Goal: Task Accomplishment & Management: Use online tool/utility

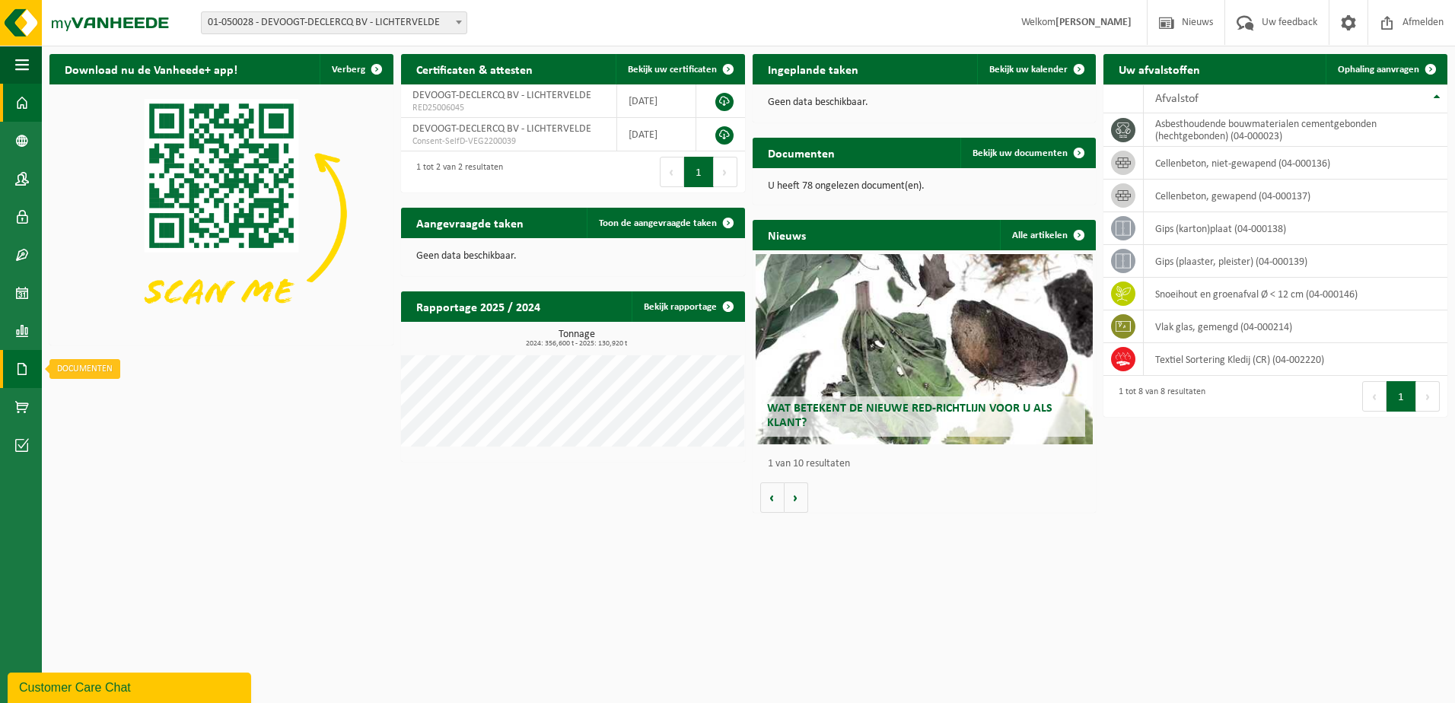
click at [40, 367] on link "Documenten" at bounding box center [21, 369] width 42 height 38
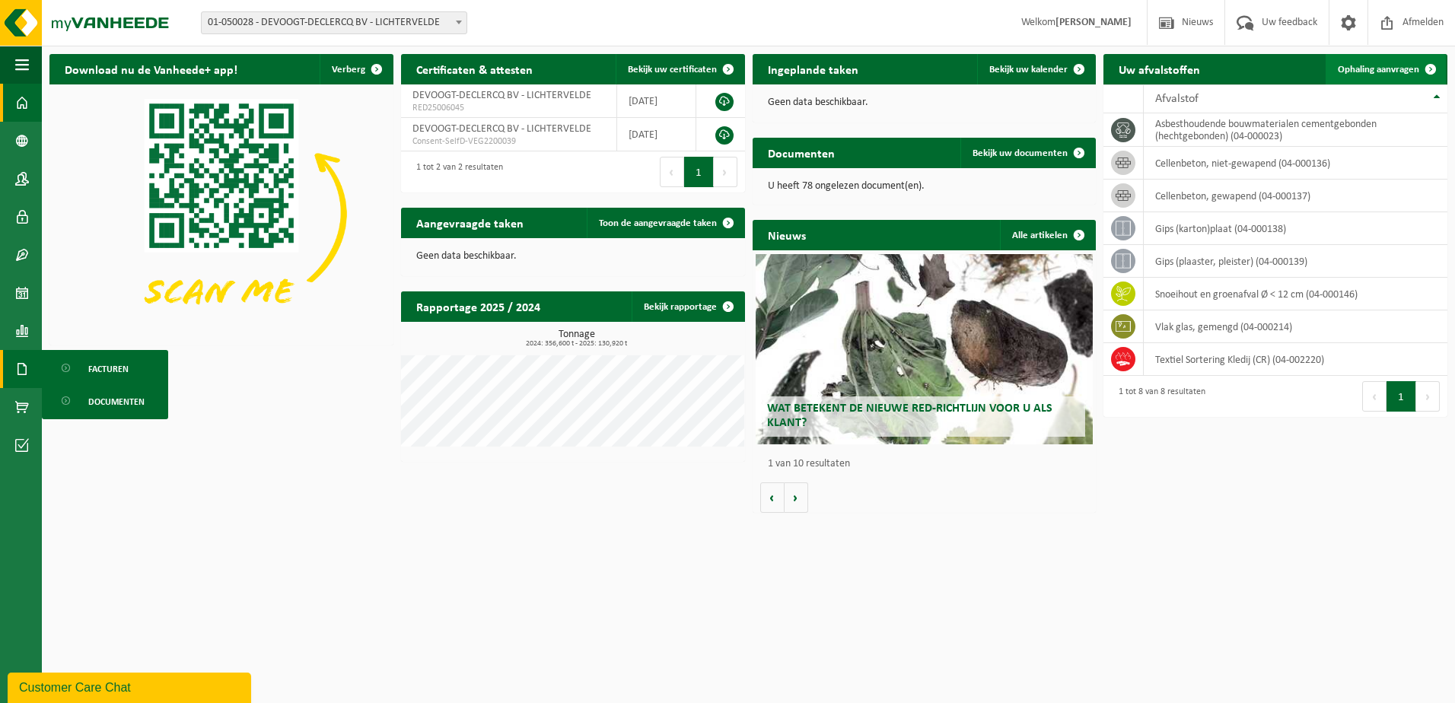
click at [1376, 65] on span "Ophaling aanvragen" at bounding box center [1378, 70] width 81 height 10
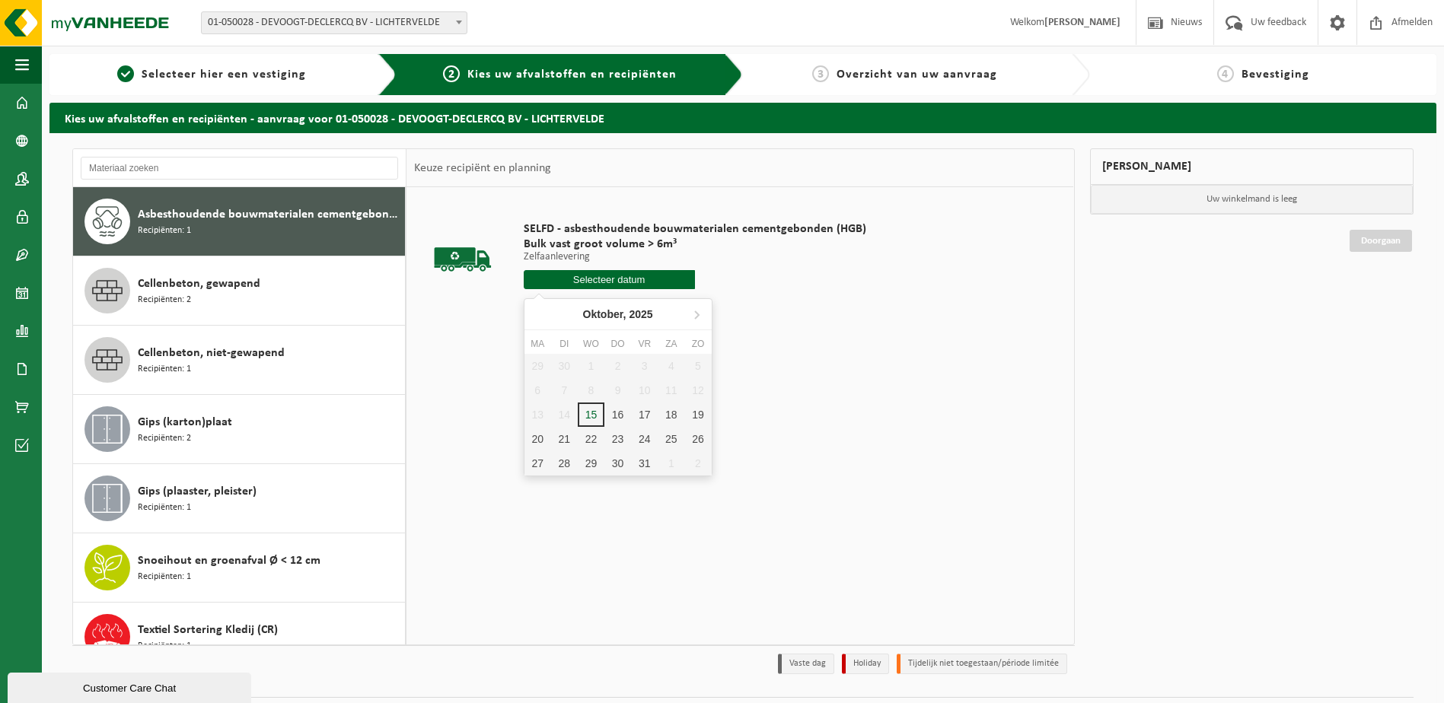
click at [606, 282] on input "text" at bounding box center [609, 279] width 171 height 19
click at [619, 414] on div "16" at bounding box center [617, 415] width 27 height 24
type input "Van [DATE]"
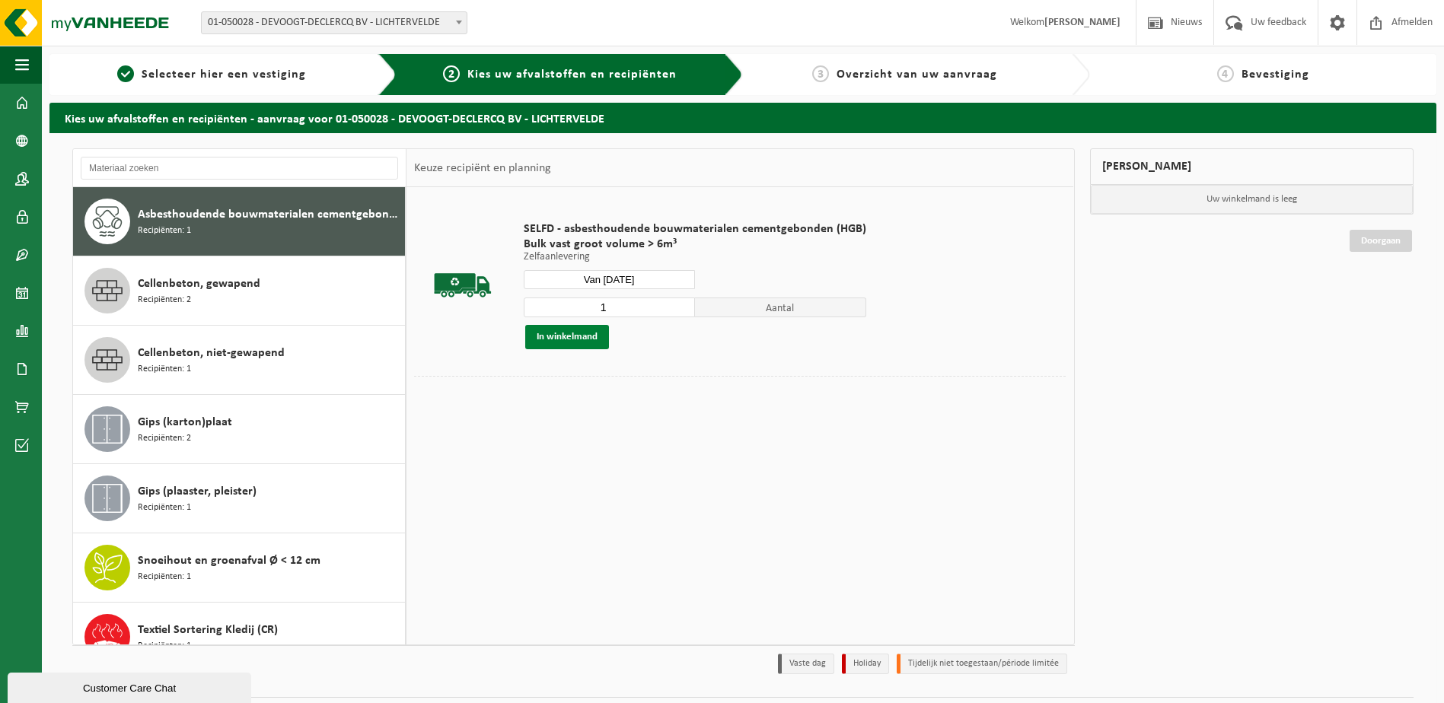
click at [568, 342] on button "In winkelmand" at bounding box center [567, 337] width 84 height 24
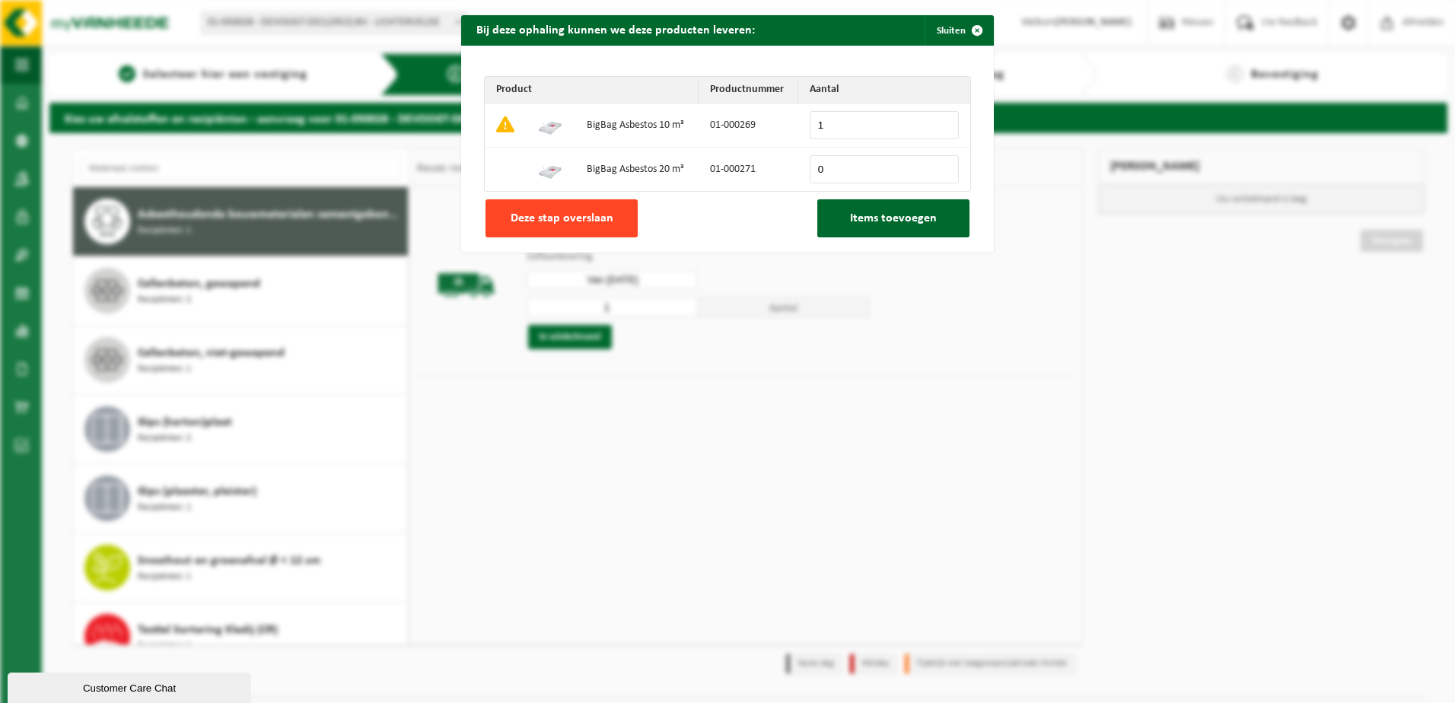
click at [559, 213] on span "Deze stap overslaan" at bounding box center [562, 218] width 103 height 12
type input "0"
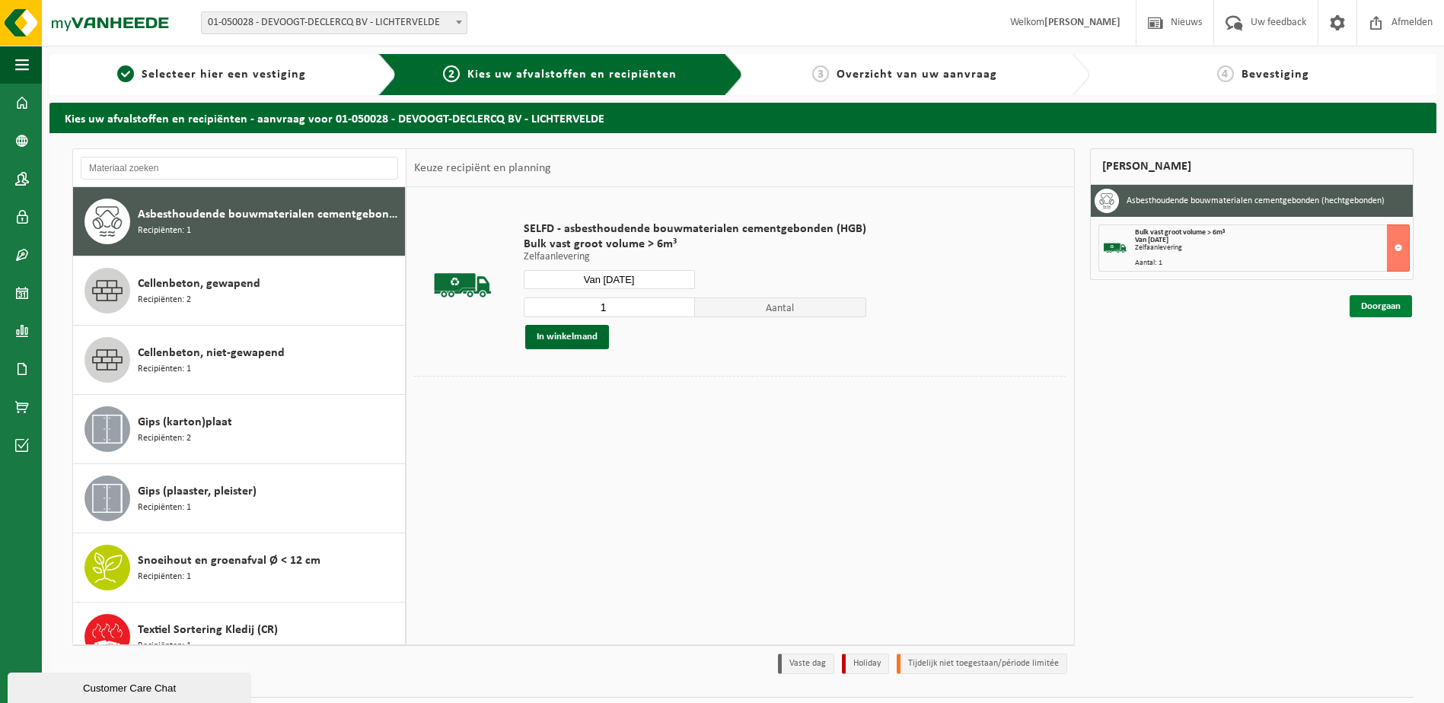
click at [1390, 301] on link "Doorgaan" at bounding box center [1380, 306] width 62 height 22
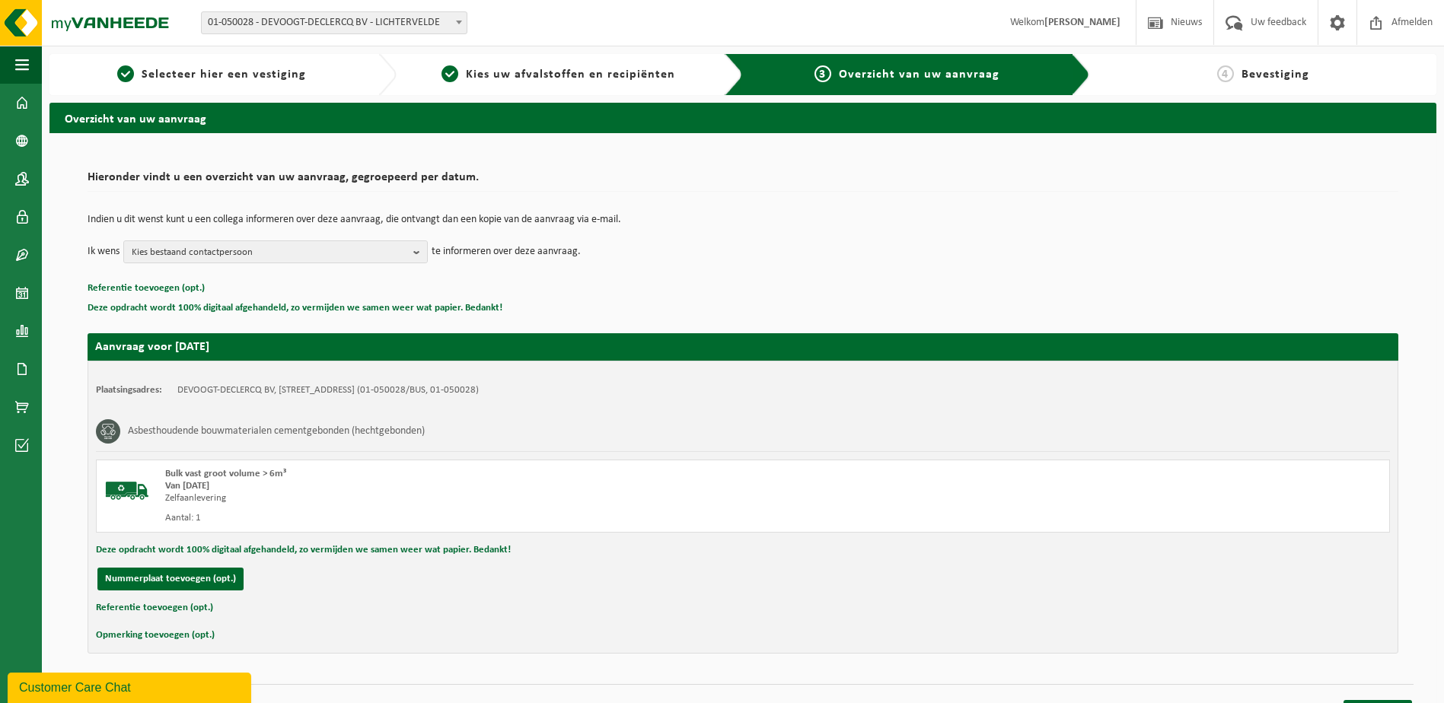
scroll to position [27, 0]
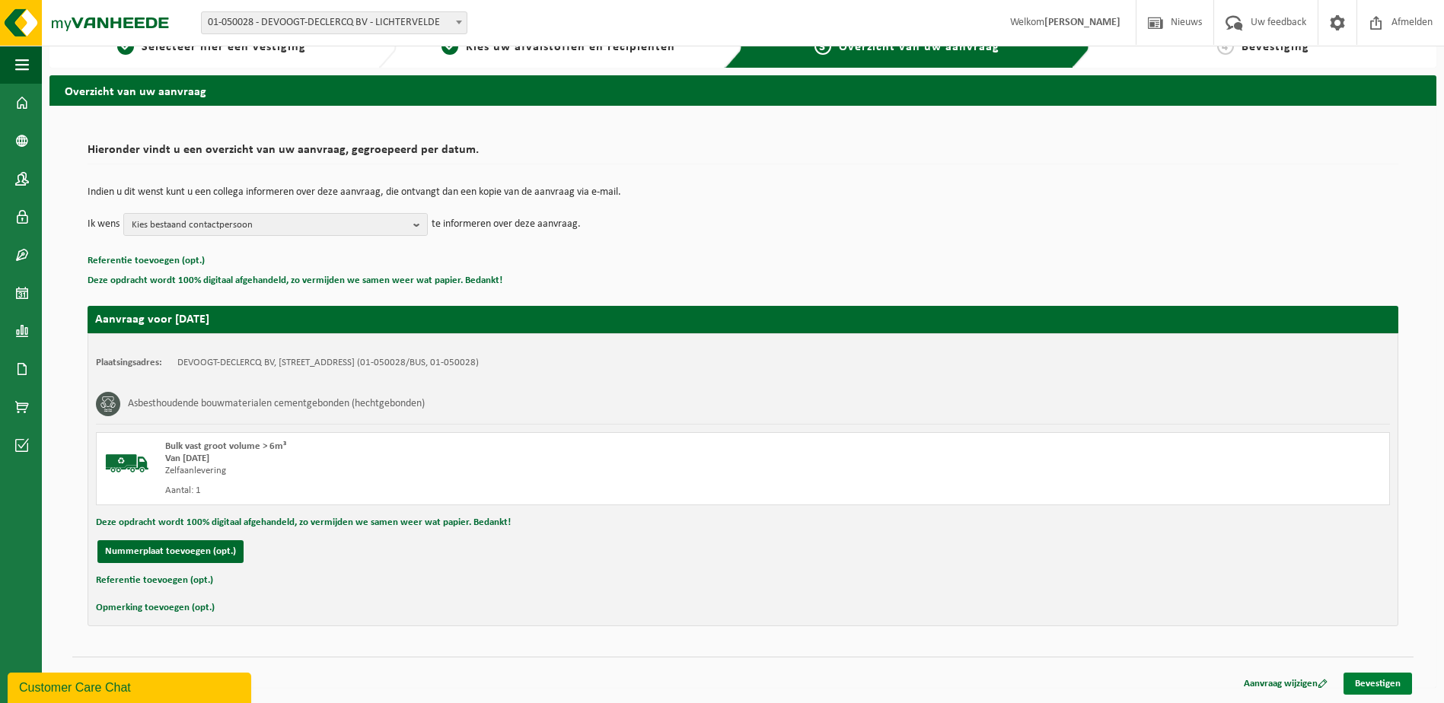
click at [1370, 684] on link "Bevestigen" at bounding box center [1377, 684] width 68 height 22
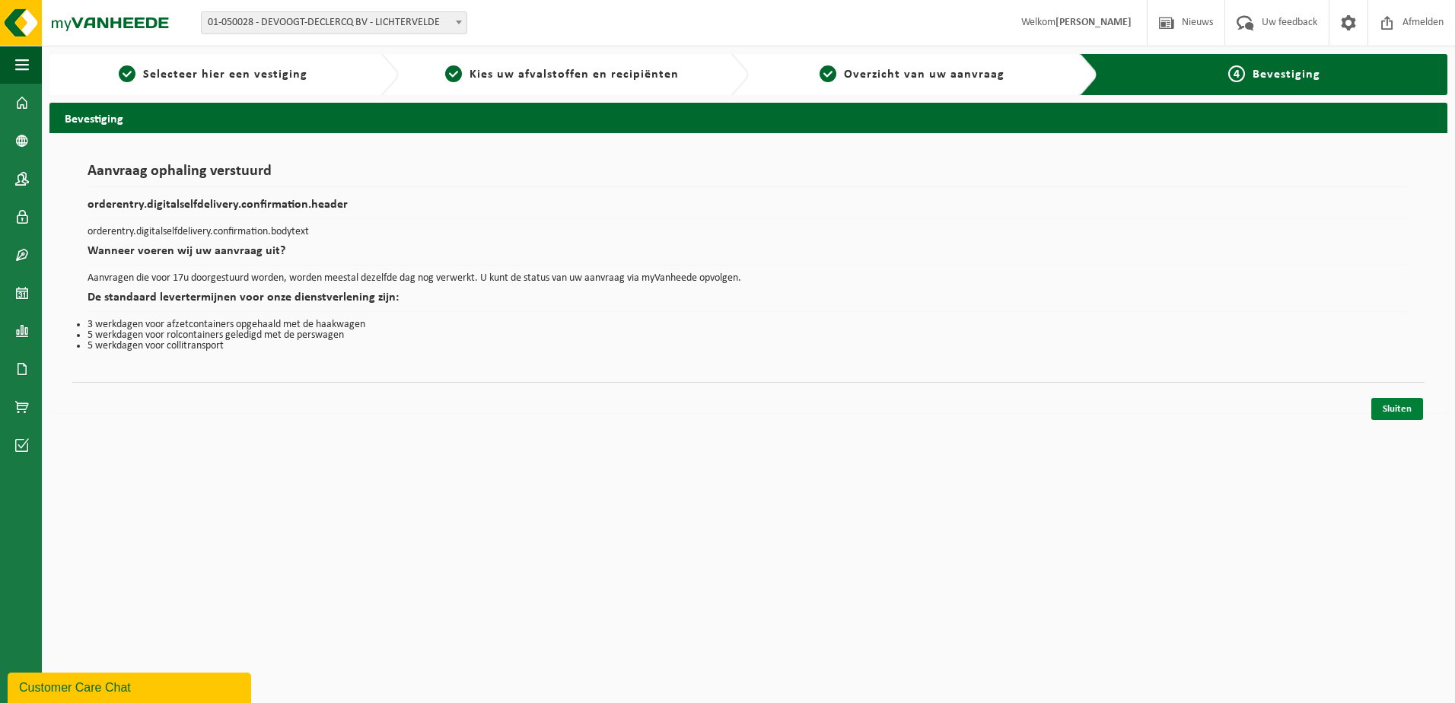
click at [1396, 409] on link "Sluiten" at bounding box center [1397, 409] width 52 height 22
